Goal: Task Accomplishment & Management: Complete application form

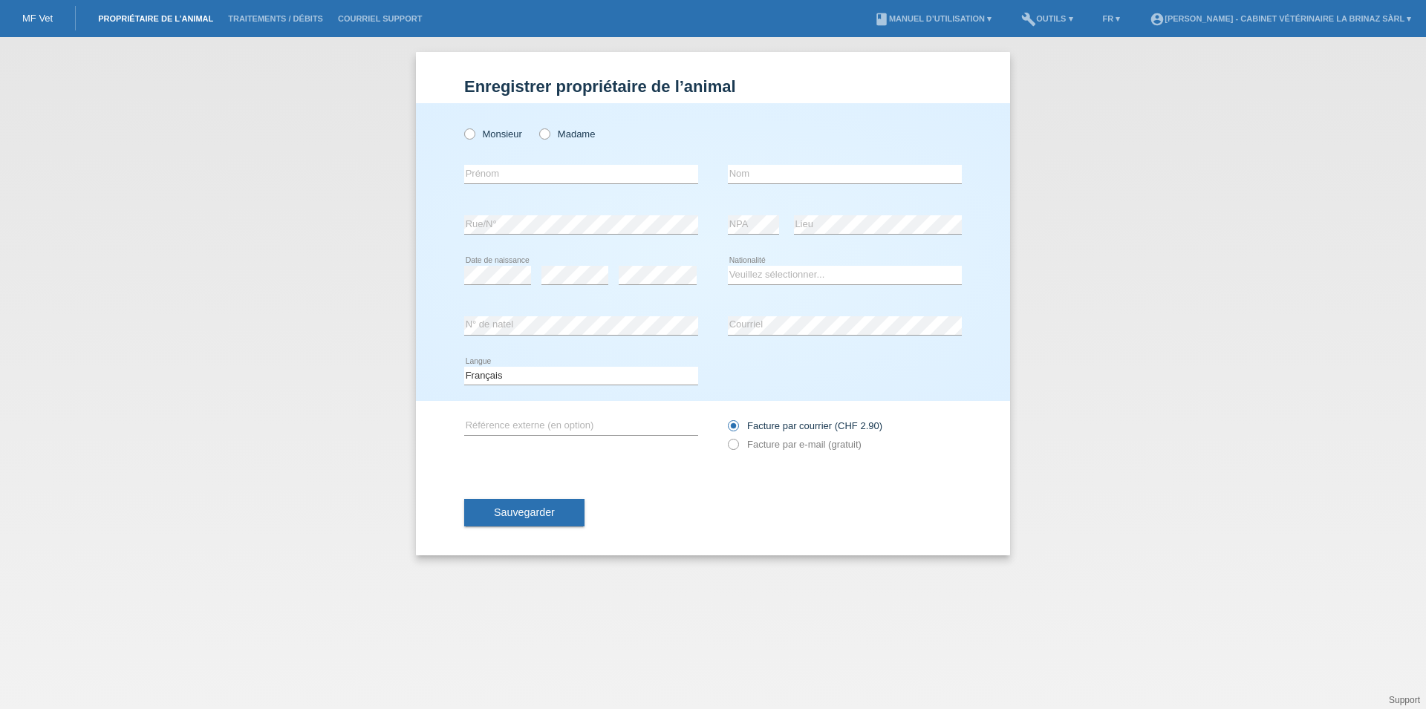
click at [153, 19] on link "Propriétaire de l’animal" at bounding box center [156, 18] width 130 height 9
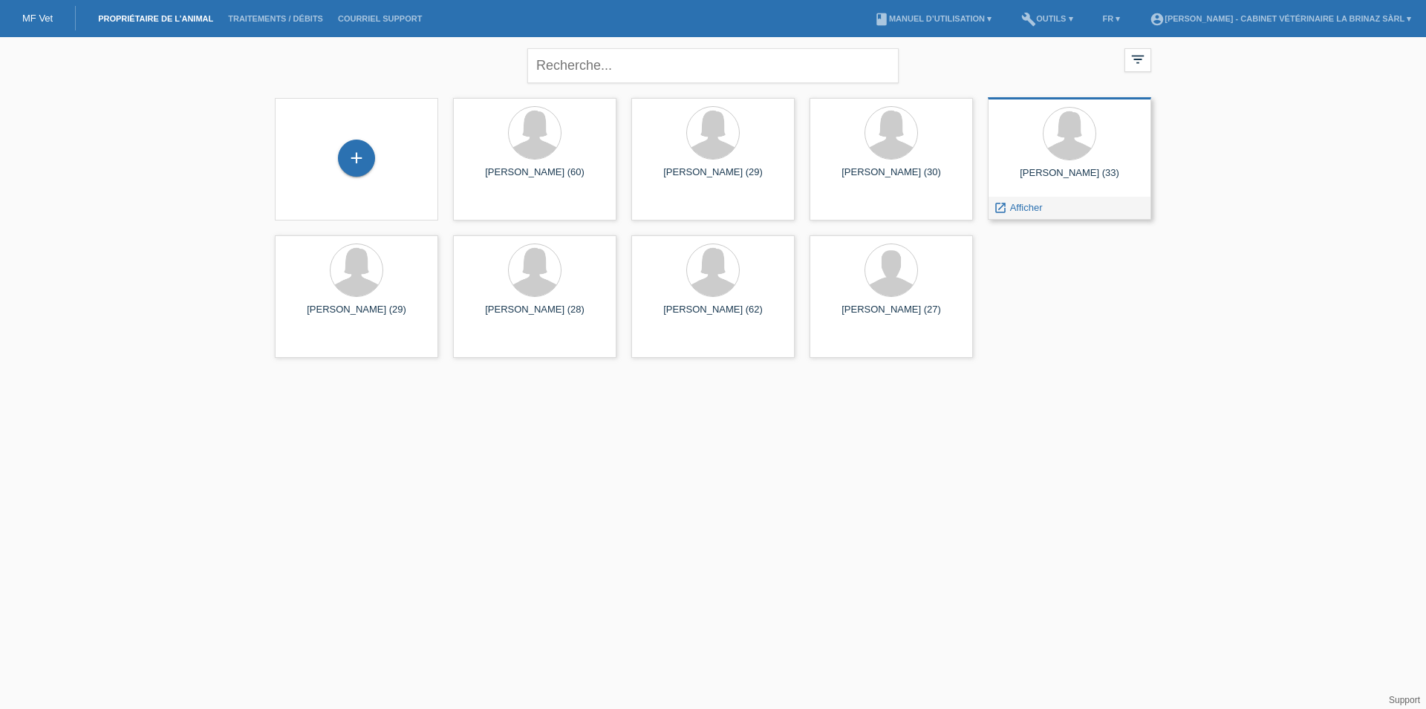
click at [1102, 169] on div "Elodie Gret (33)" at bounding box center [1070, 179] width 140 height 24
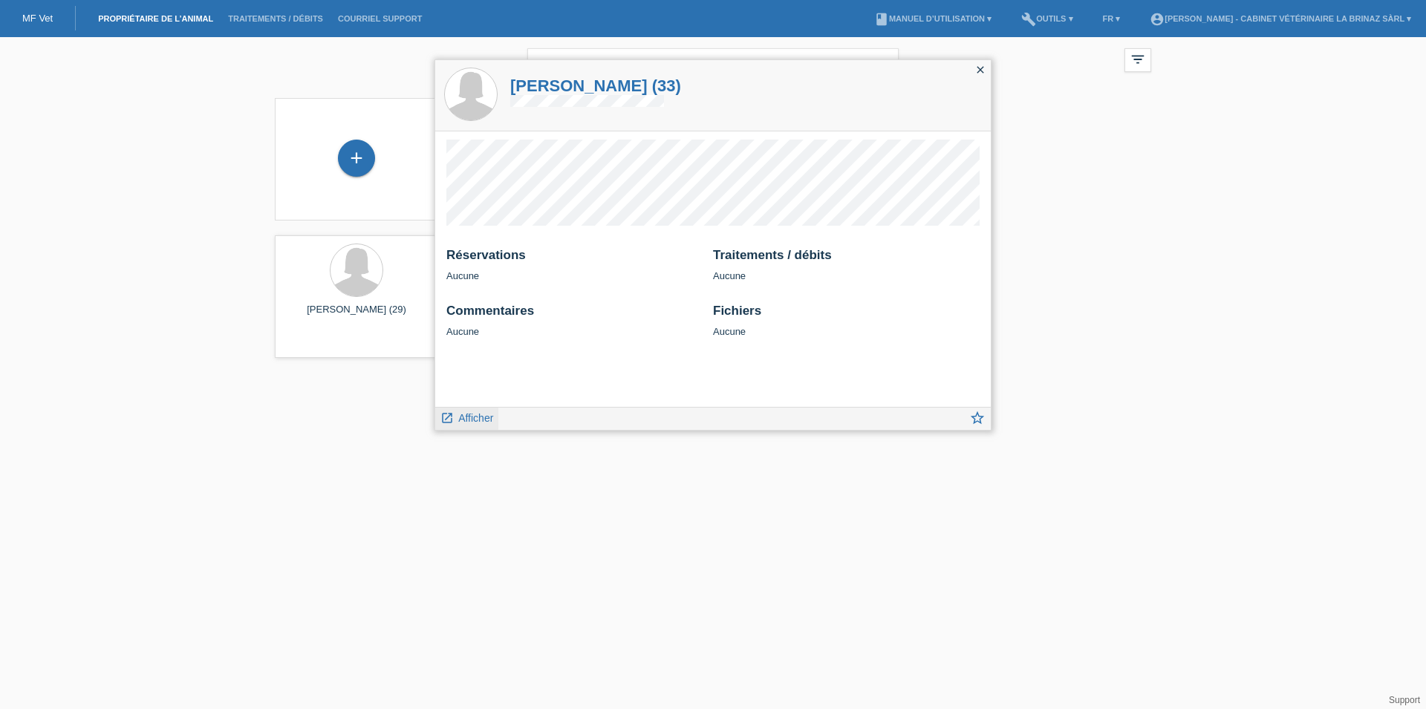
click at [469, 414] on span "Afficher" at bounding box center [475, 418] width 35 height 12
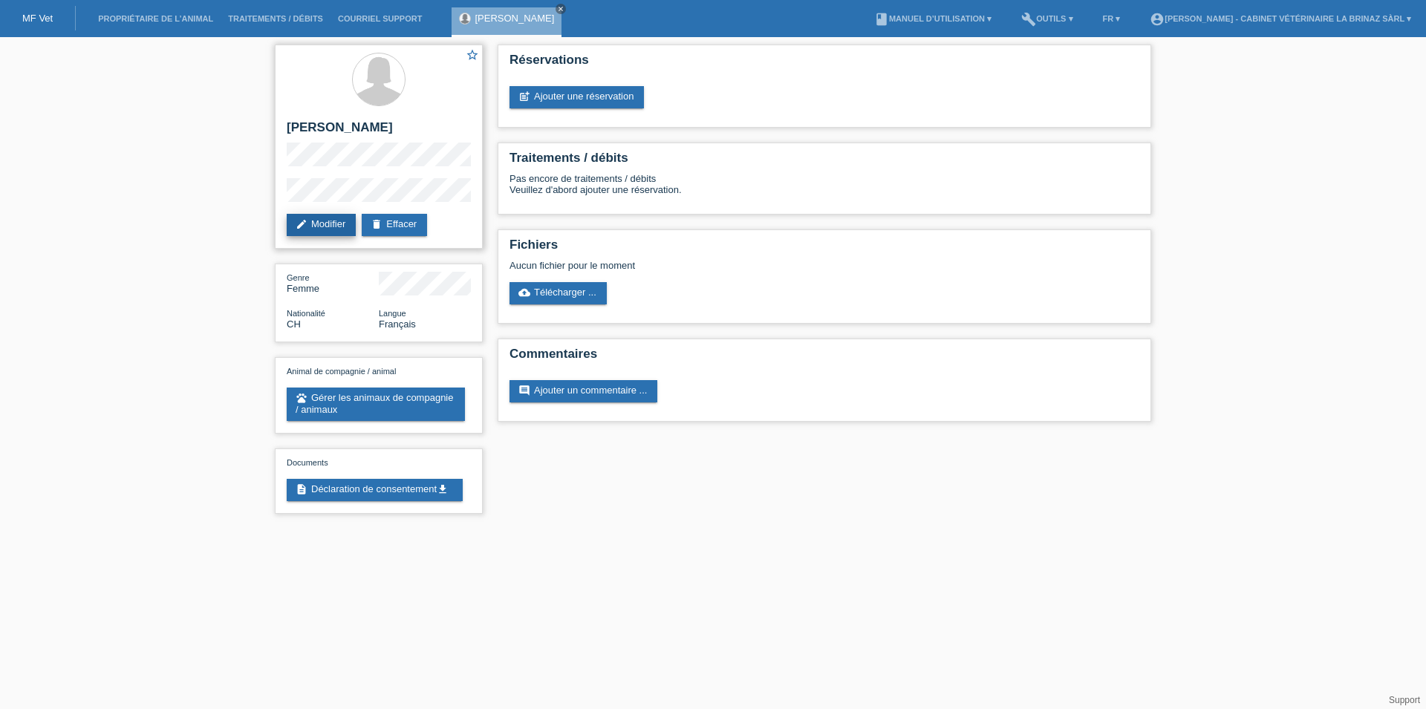
click at [323, 224] on link "edit Modifier" at bounding box center [321, 225] width 69 height 22
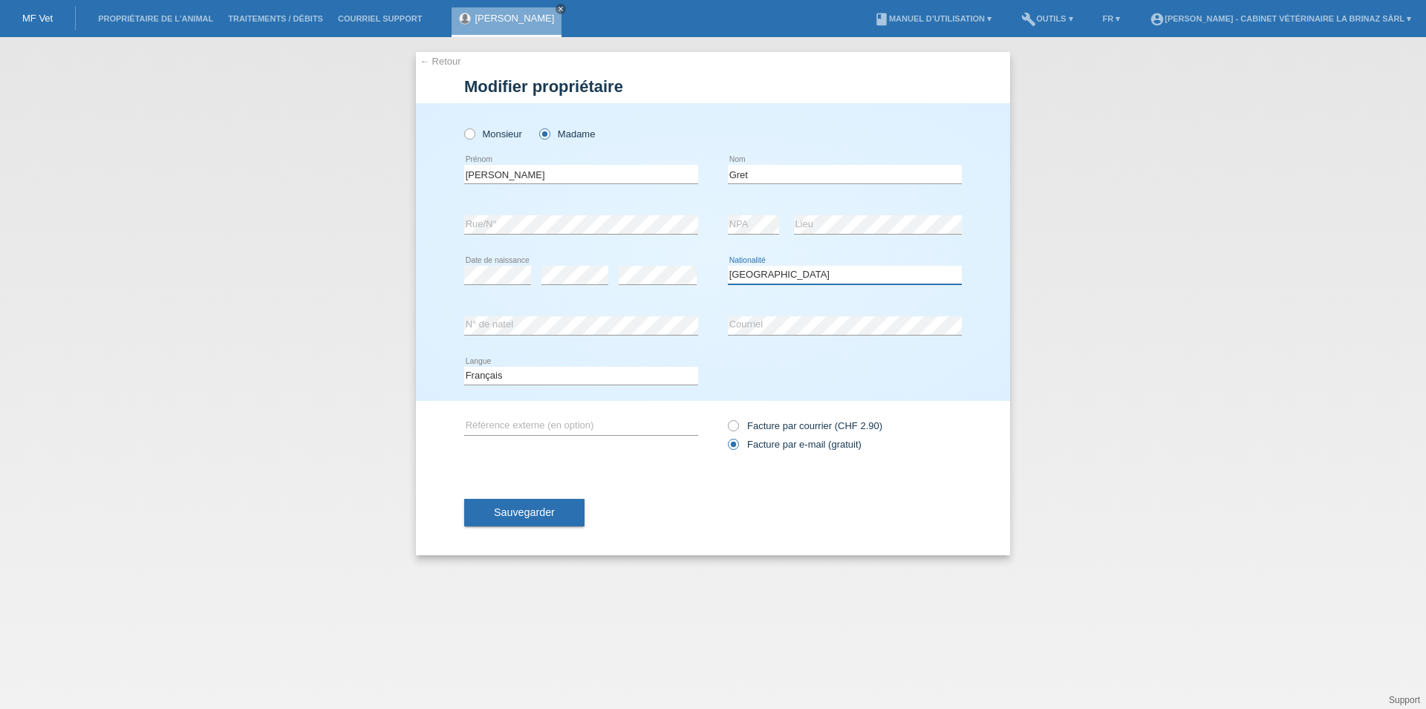
click at [728, 266] on select "Veuillez sélectionner... Suisse Allemagne Autriche Liechtenstein ------------ A…" at bounding box center [845, 275] width 234 height 18
select select "FR"
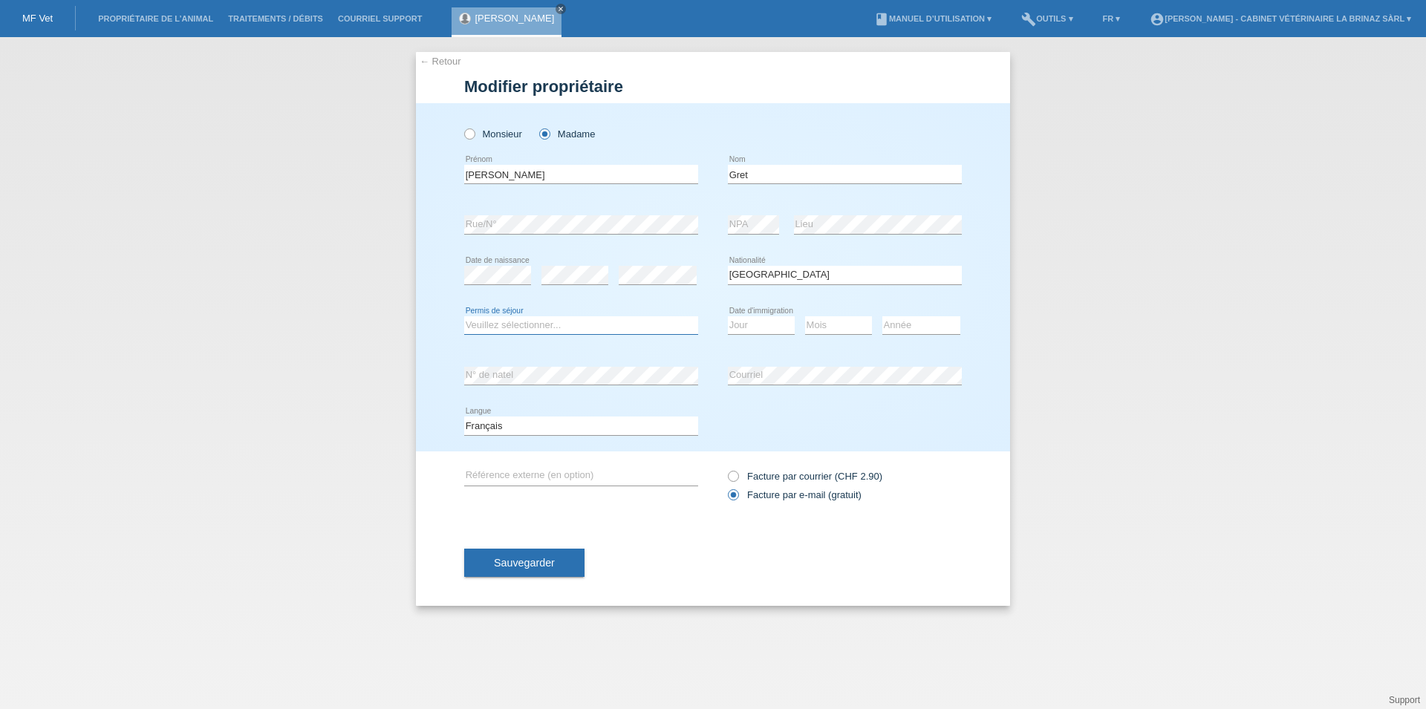
click at [464, 316] on select "Veuillez sélectionner... C B B - Statut de réfugié Autre" at bounding box center [581, 325] width 234 height 18
select select "B"
click option "B" at bounding box center [0, 0] width 0 height 0
click at [728, 316] on select "Jour 01 02 03 04 05 06 07 08 09 10 11" at bounding box center [761, 325] width 67 height 18
select select "01"
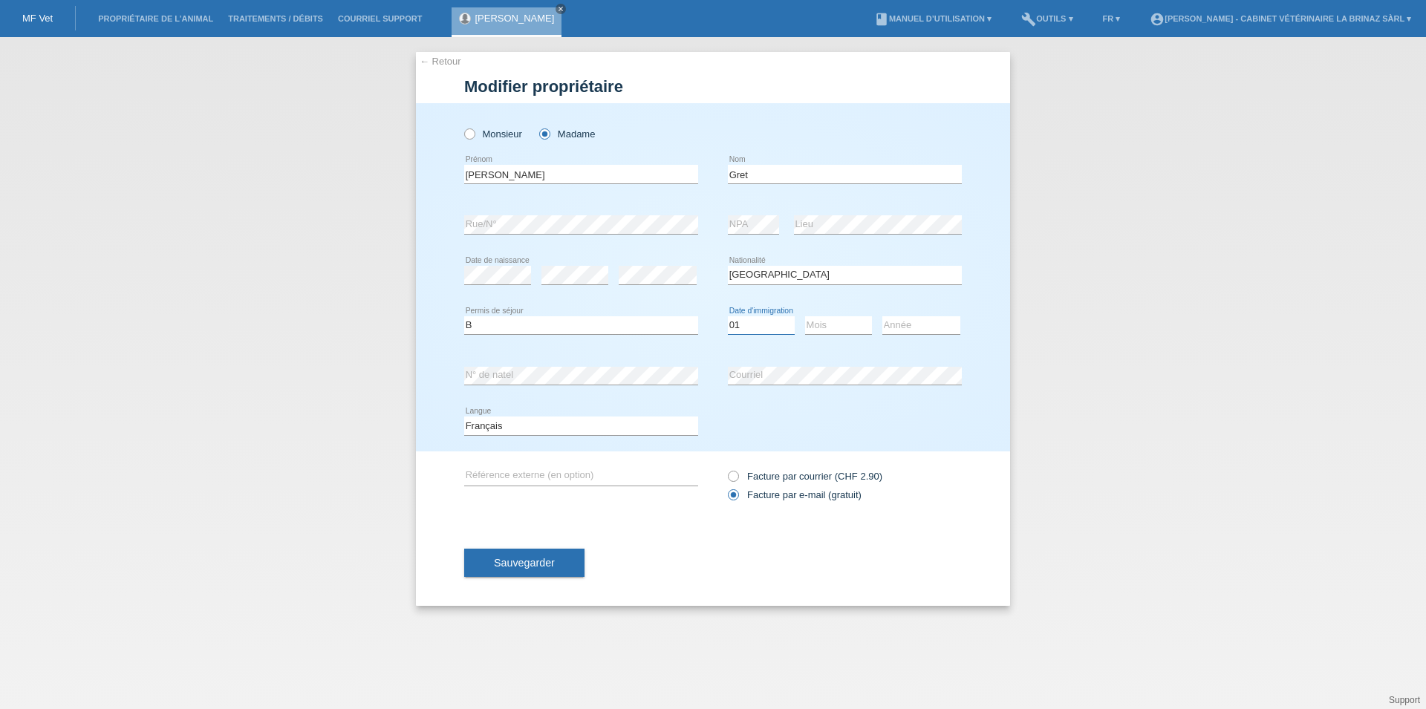
click option "01" at bounding box center [0, 0] width 0 height 0
select select "08"
click option "08" at bounding box center [0, 0] width 0 height 0
click at [882, 316] on select "Année 2025 2024 2023 2022 2021 2020 2019 2018 2017 2016 2015 2014 2013 2012 201…" at bounding box center [921, 325] width 78 height 18
select select "2025"
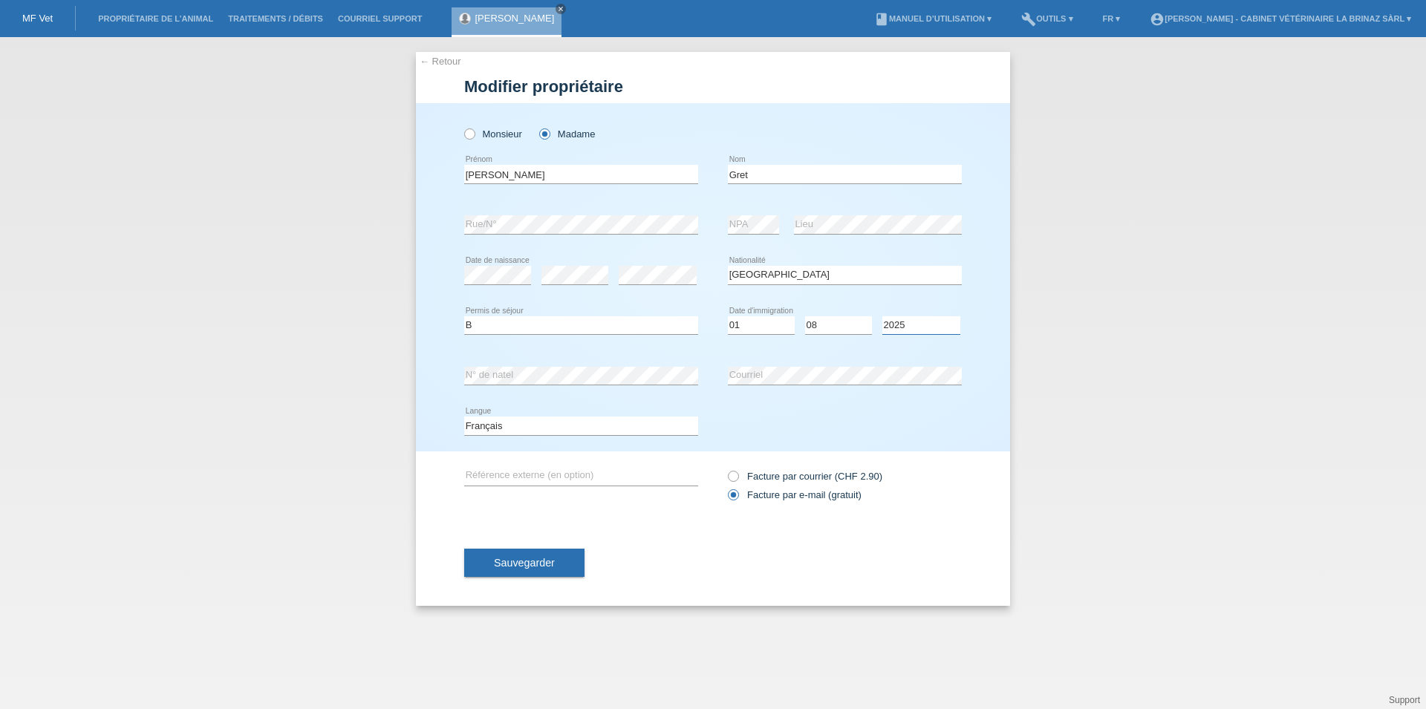
click option "2025" at bounding box center [0, 0] width 0 height 0
click at [541, 569] on span "Sauvegarder" at bounding box center [524, 563] width 61 height 12
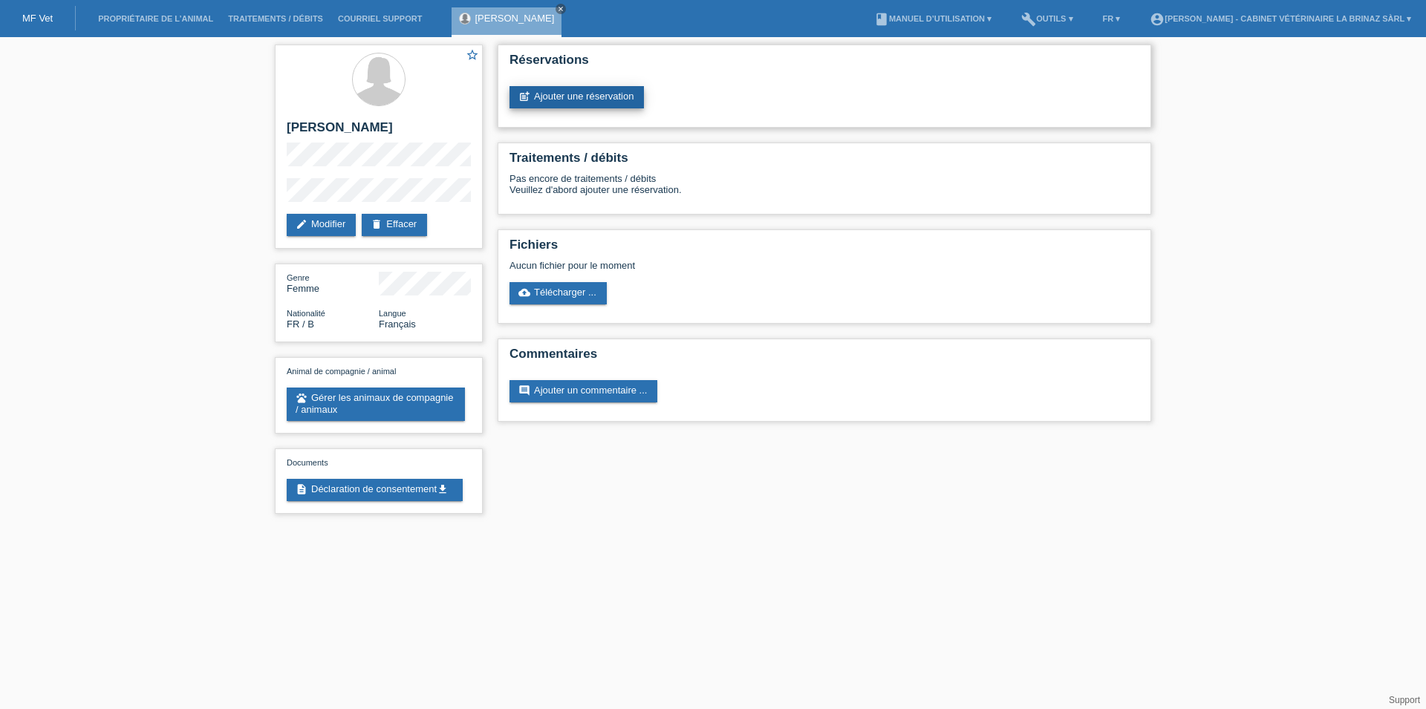
click at [564, 99] on link "post_add Ajouter une réservation" at bounding box center [577, 97] width 134 height 22
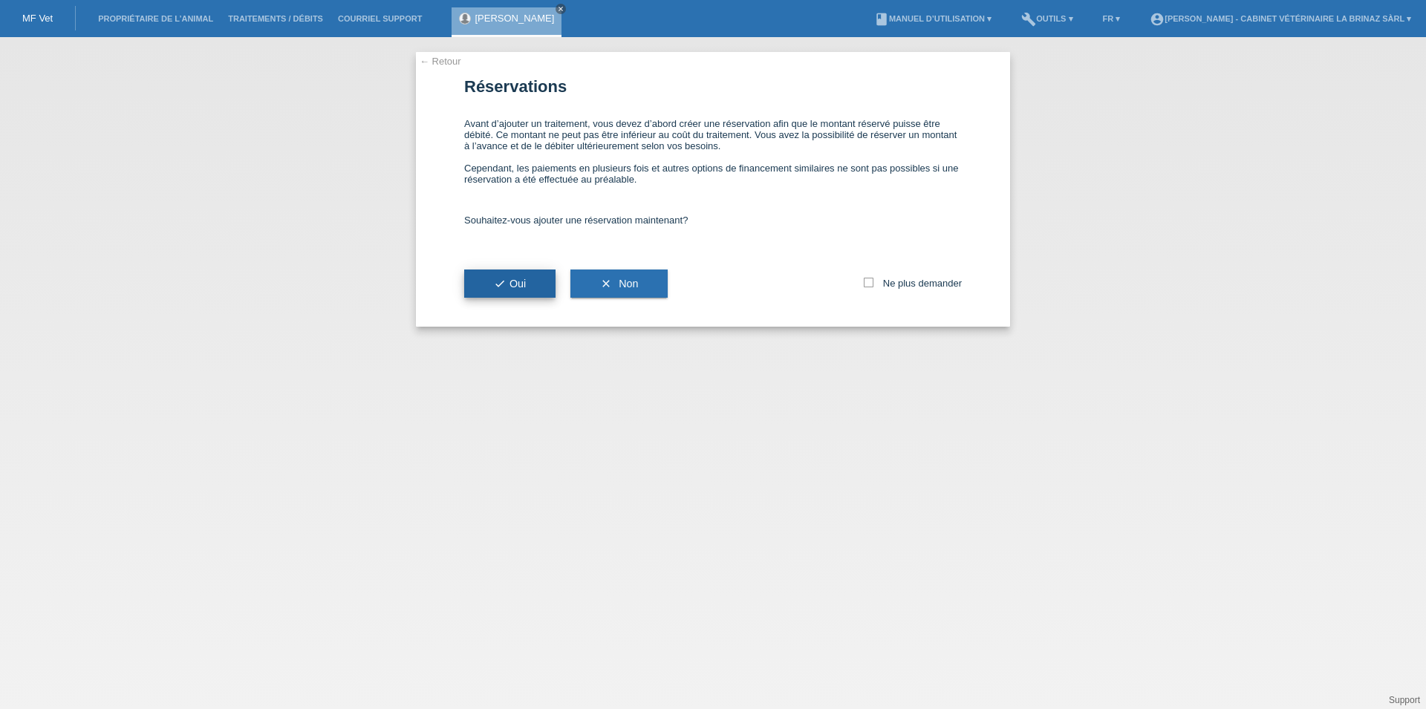
click at [525, 290] on span "check Oui" at bounding box center [510, 284] width 32 height 12
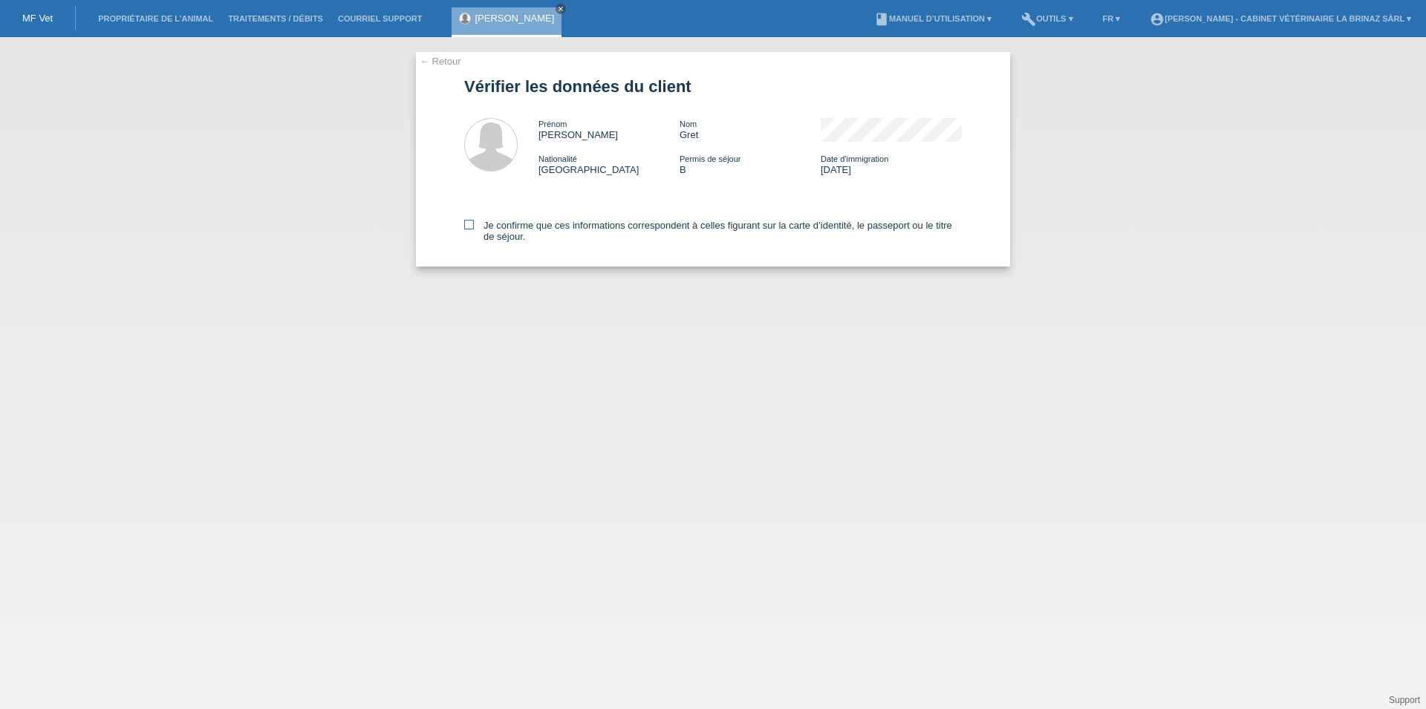
click at [471, 223] on icon at bounding box center [469, 225] width 10 height 10
click at [471, 223] on input "Je confirme que ces informations correspondent à celles figurant sur la carte d…" at bounding box center [469, 225] width 10 height 10
checkbox input "true"
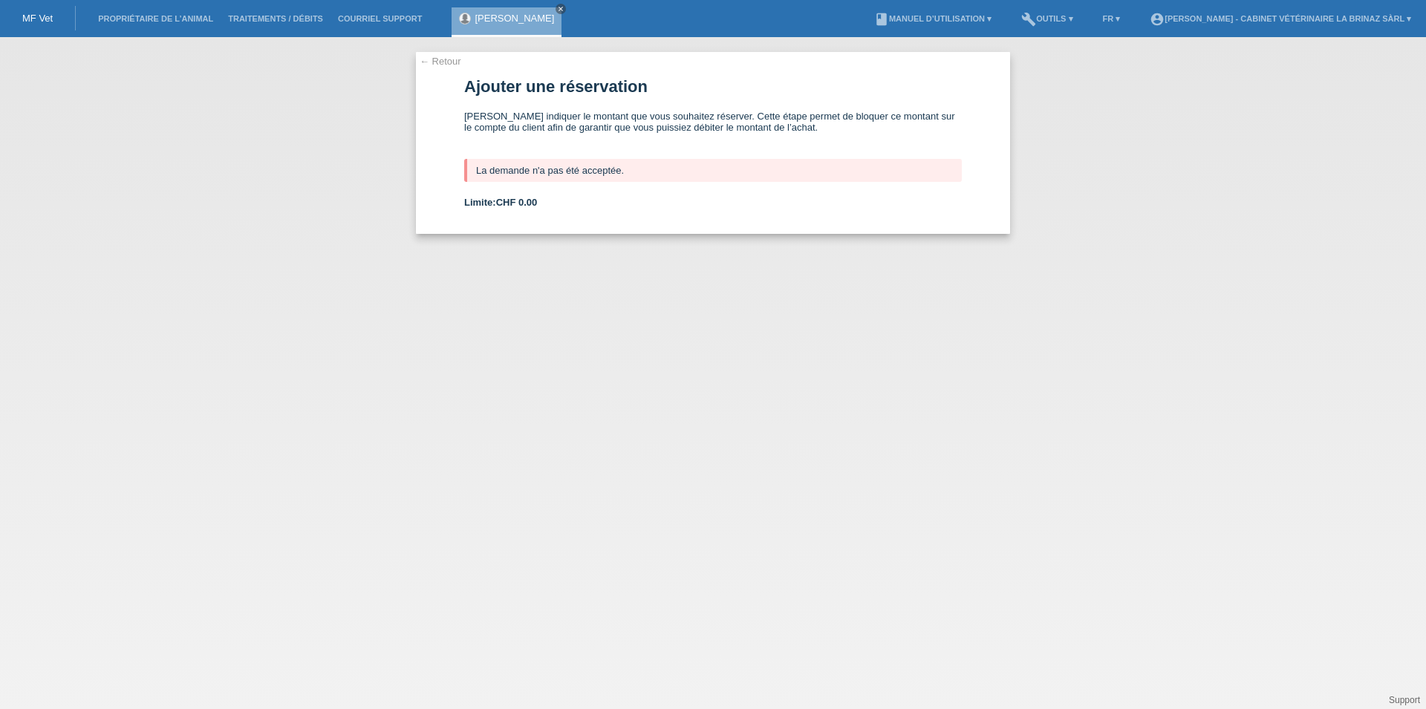
click at [449, 56] on link "← Retour" at bounding box center [441, 61] width 42 height 11
